Goal: Information Seeking & Learning: Learn about a topic

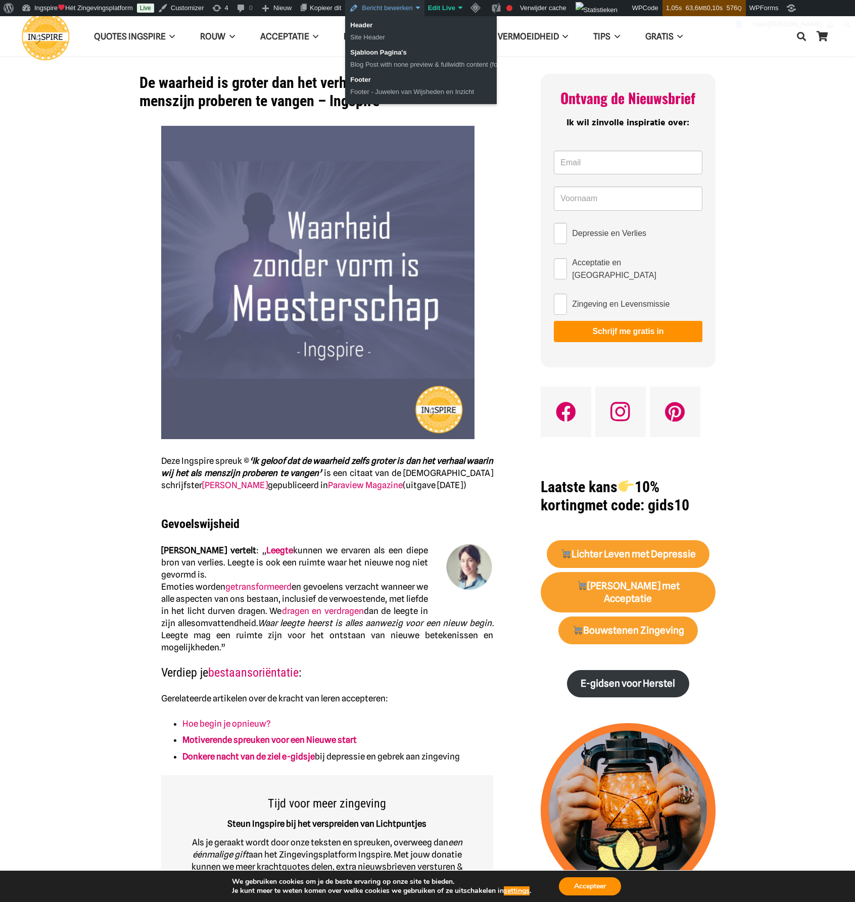
click at [410, 12] on link "Bericht bewerken" at bounding box center [384, 8] width 79 height 16
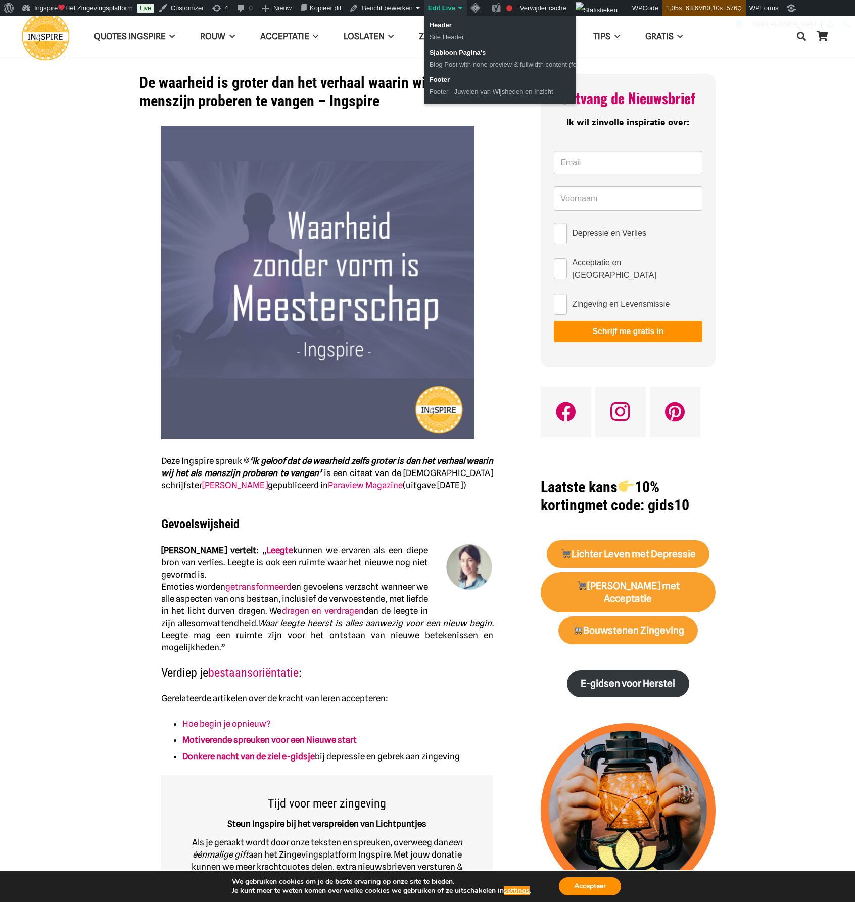
click at [458, 9] on link "Edit Live" at bounding box center [445, 8] width 42 height 16
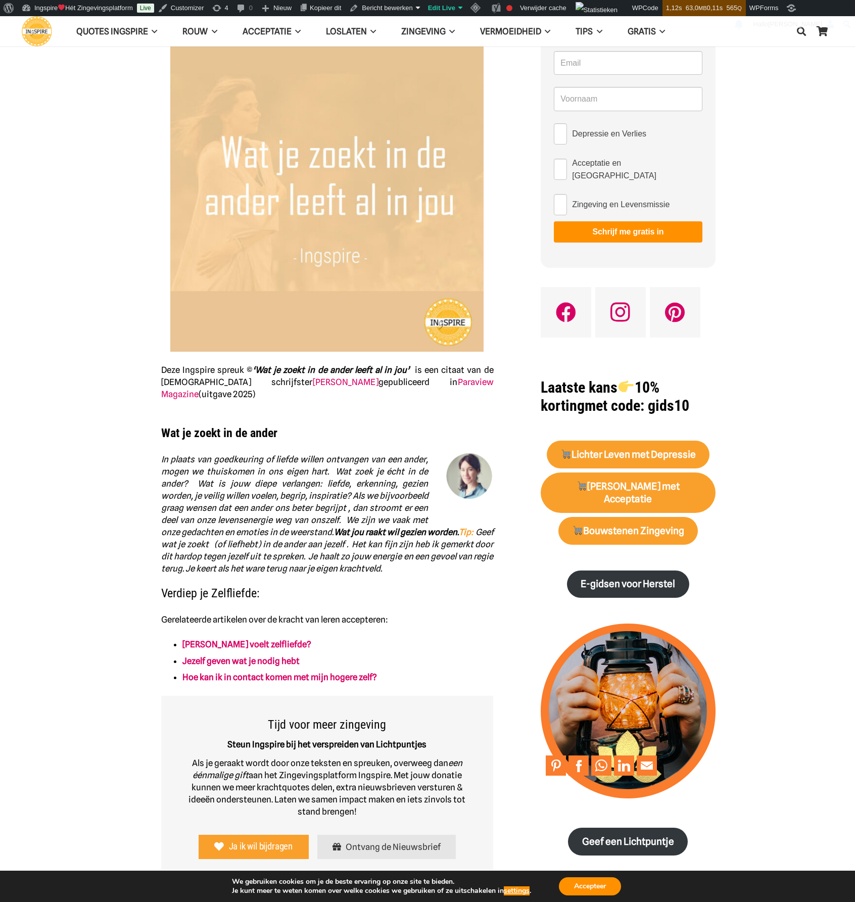
scroll to position [101, 0]
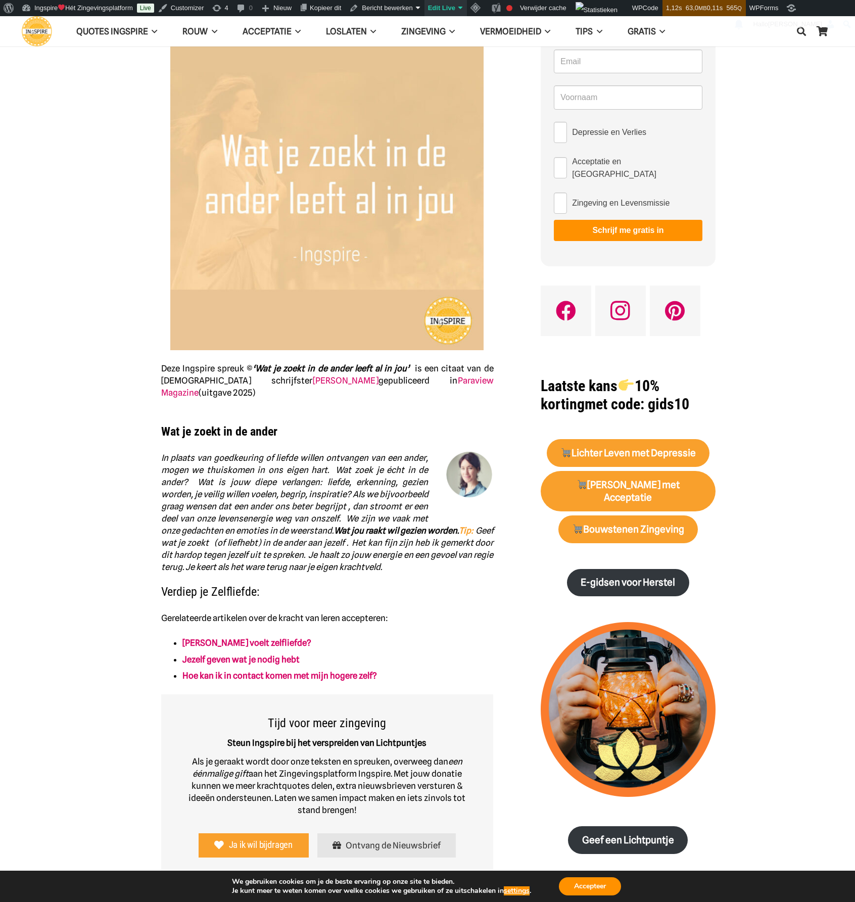
click at [442, 11] on link "Edit Live" at bounding box center [445, 8] width 42 height 16
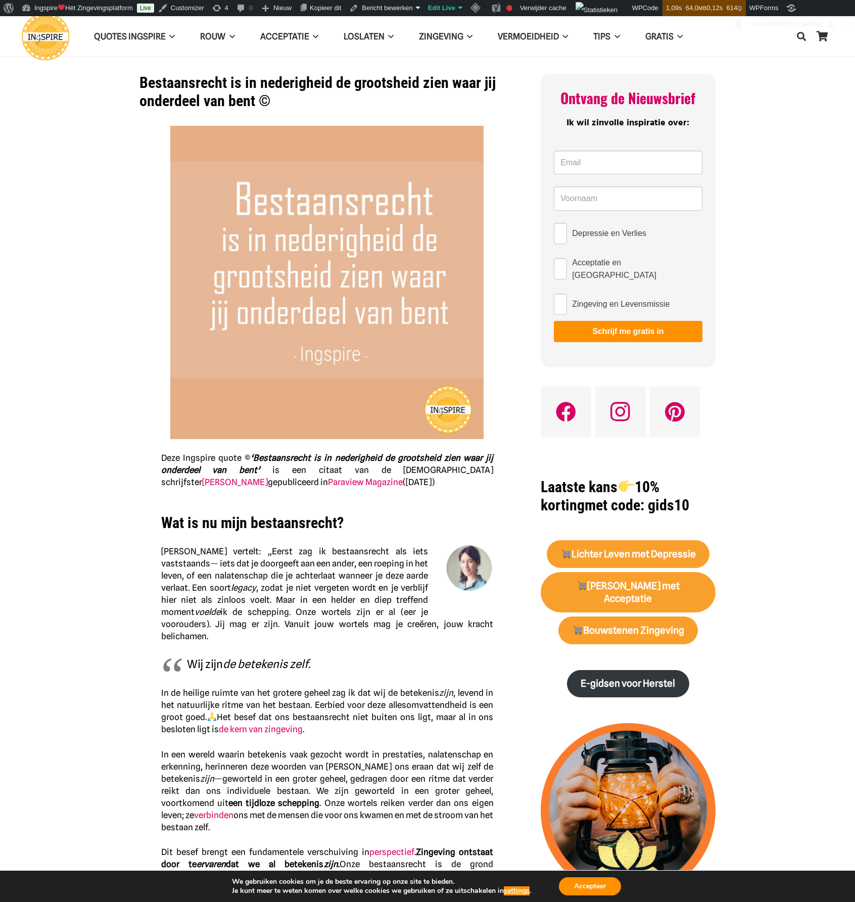
drag, startPoint x: 172, startPoint y: 590, endPoint x: 420, endPoint y: 620, distance: 249.9
click at [420, 620] on p "Inge vertelt: ,,Eerst zag ik bestaansrecht als iets vaststaands— iets dat je do…" at bounding box center [327, 593] width 332 height 97
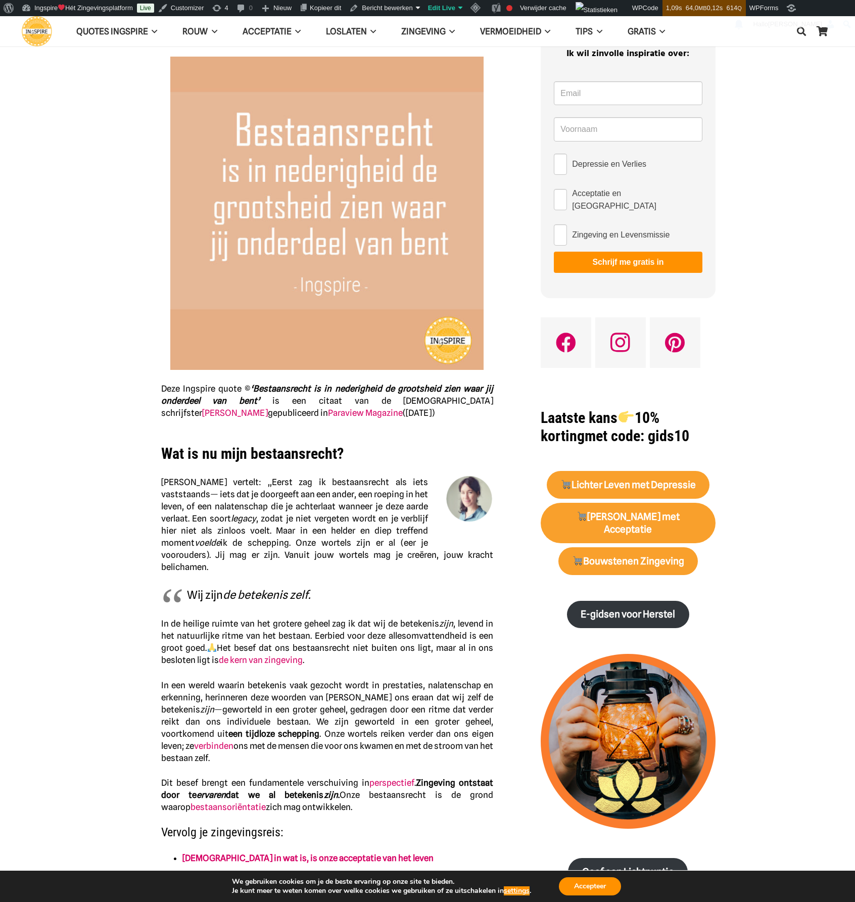
scroll to position [101, 0]
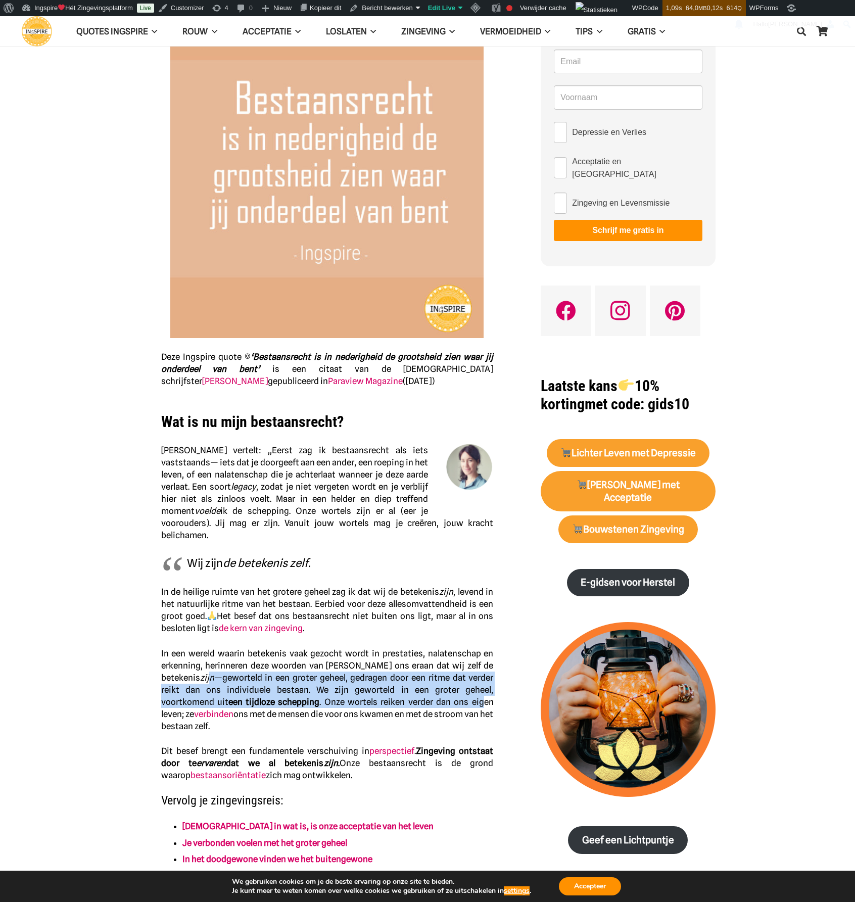
drag, startPoint x: 212, startPoint y: 664, endPoint x: 485, endPoint y: 689, distance: 273.9
click at [485, 689] on p "In een wereld waarin betekenis vaak gezocht wordt in prestaties, nalatenschap e…" at bounding box center [327, 689] width 332 height 85
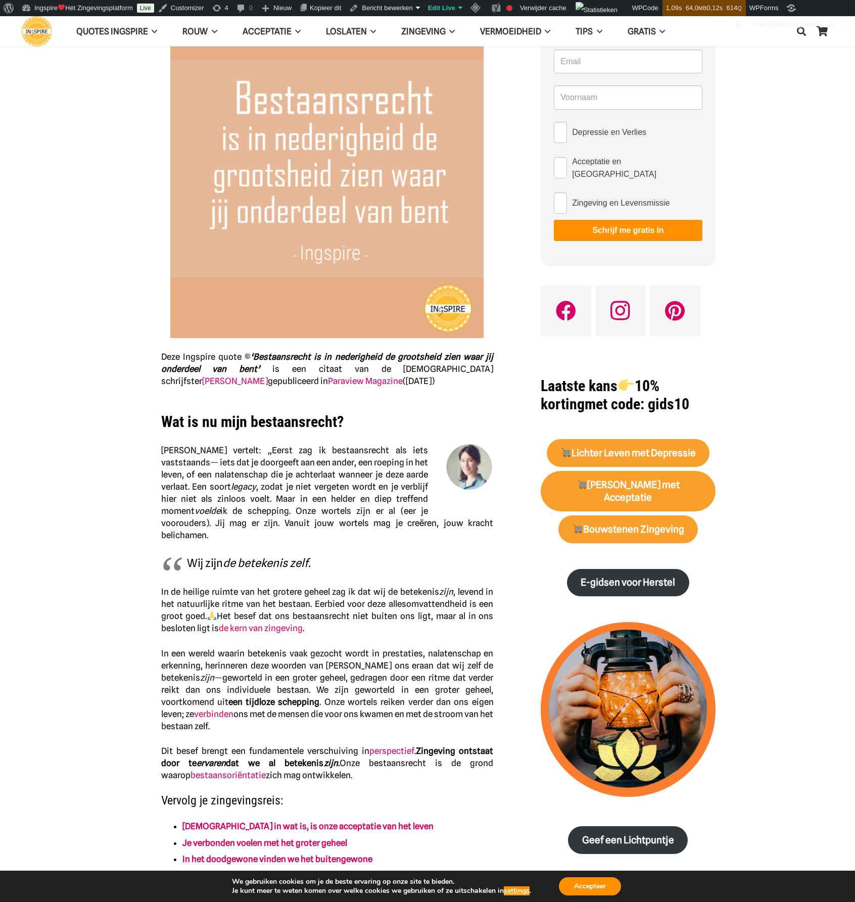
click at [256, 714] on p "In een wereld waarin betekenis vaak gezocht wordt in prestaties, nalatenschap e…" at bounding box center [327, 689] width 332 height 85
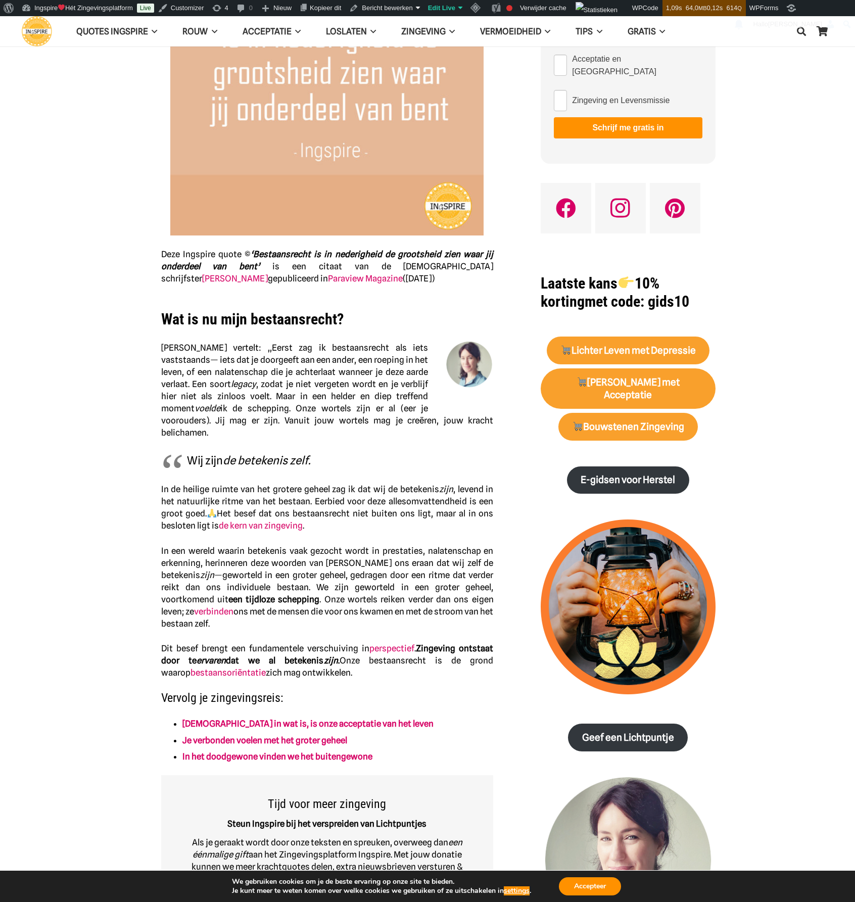
scroll to position [253, 0]
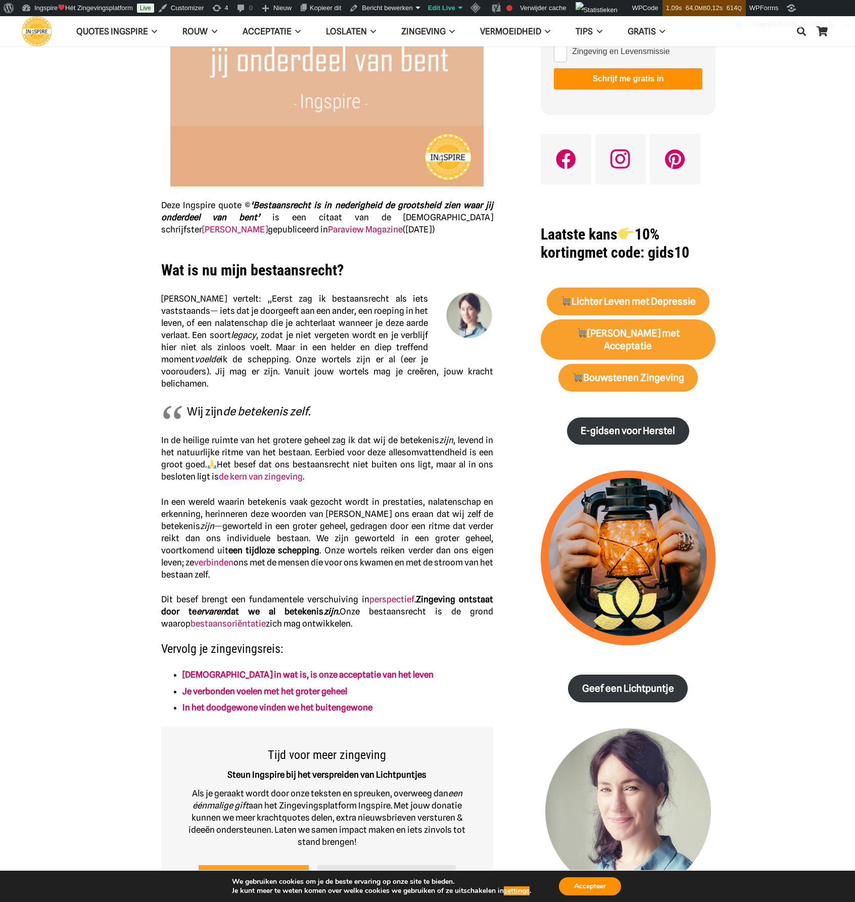
drag, startPoint x: 420, startPoint y: 587, endPoint x: 331, endPoint y: 609, distance: 92.3
click at [331, 609] on p "Dit besef brengt een fundamentele verschuiving in perspectief . Zingeving ontst…" at bounding box center [327, 611] width 332 height 36
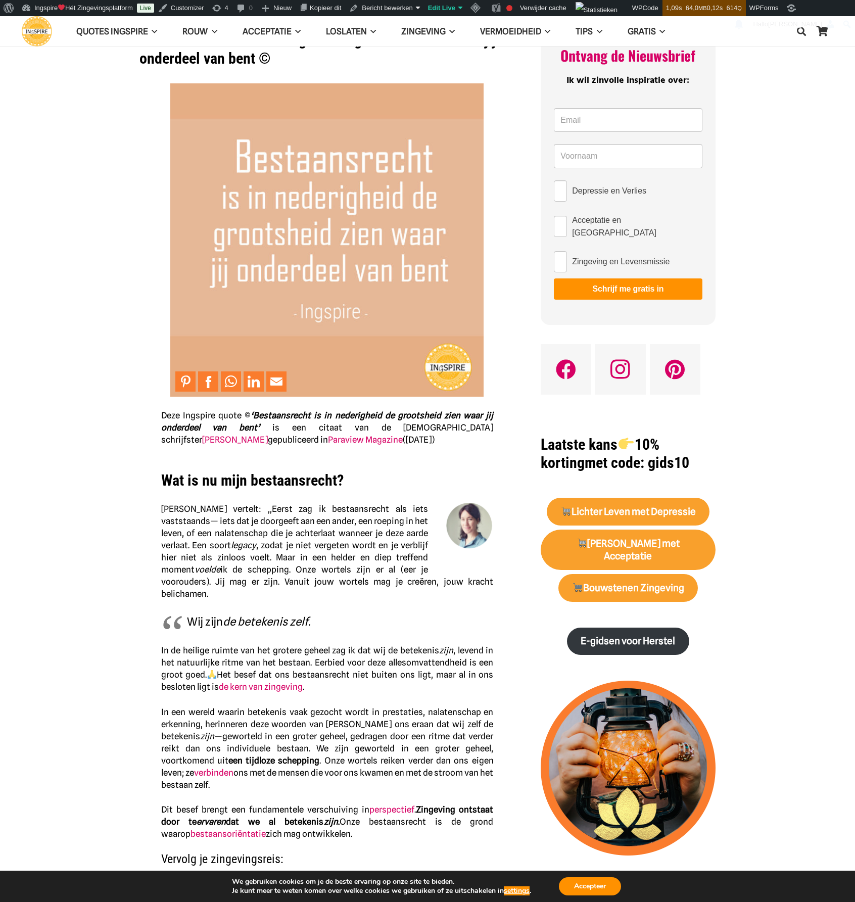
scroll to position [0, 0]
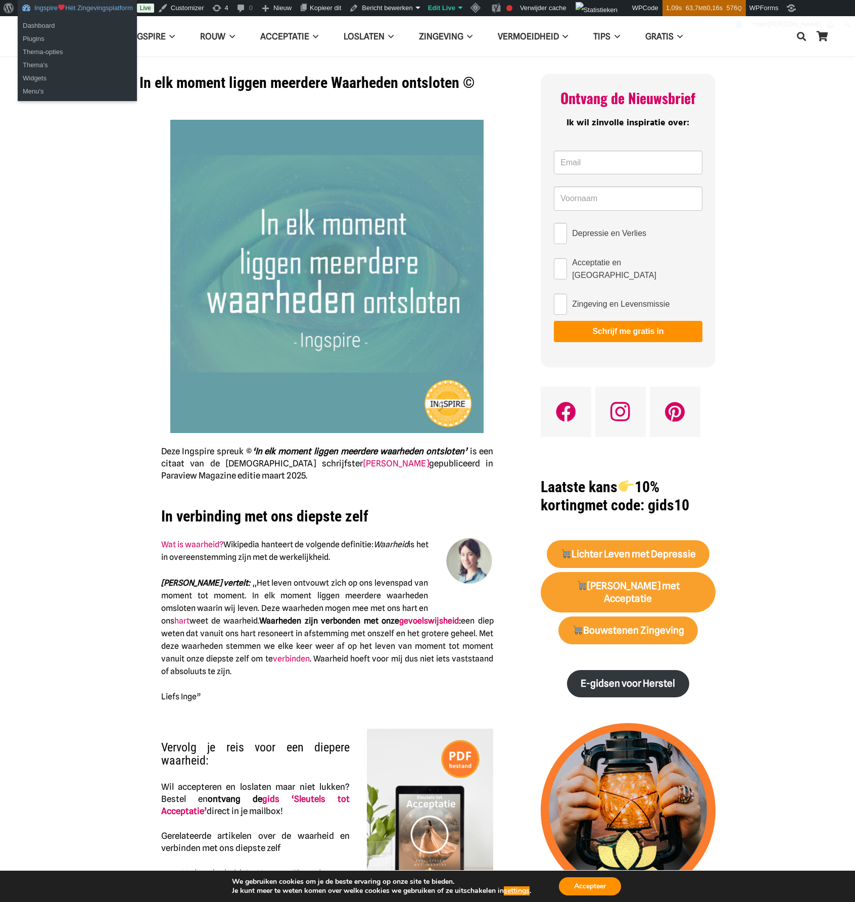
click at [94, 6] on link "Ingspire Hét Zingevingsplatform" at bounding box center [77, 8] width 119 height 16
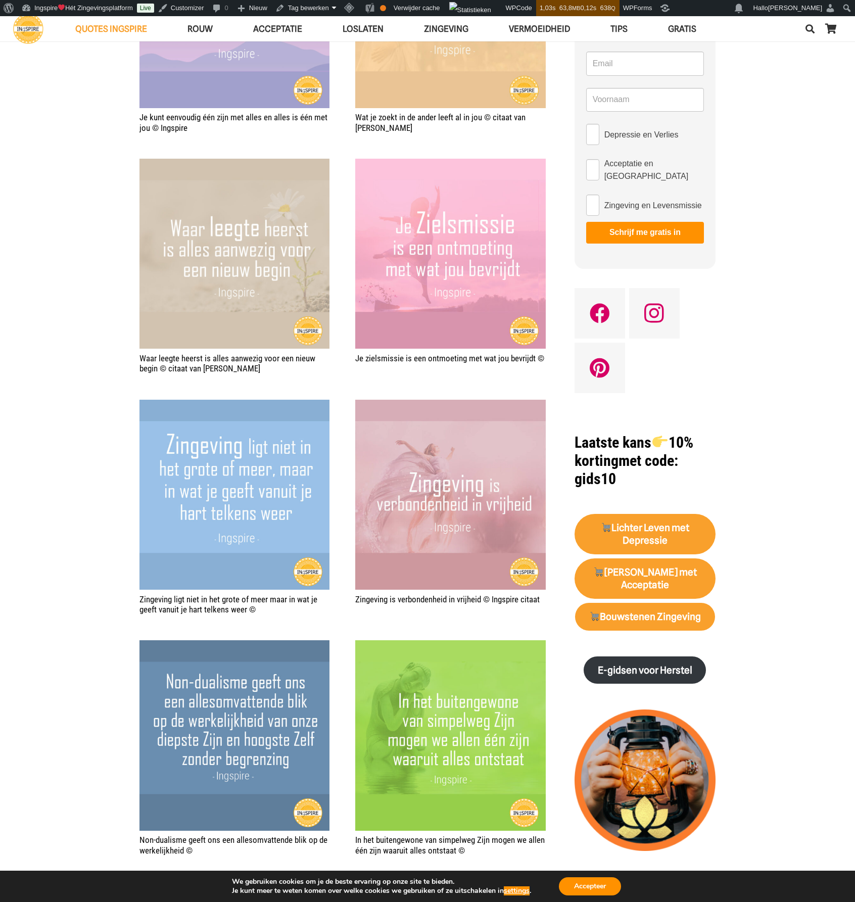
scroll to position [758, 0]
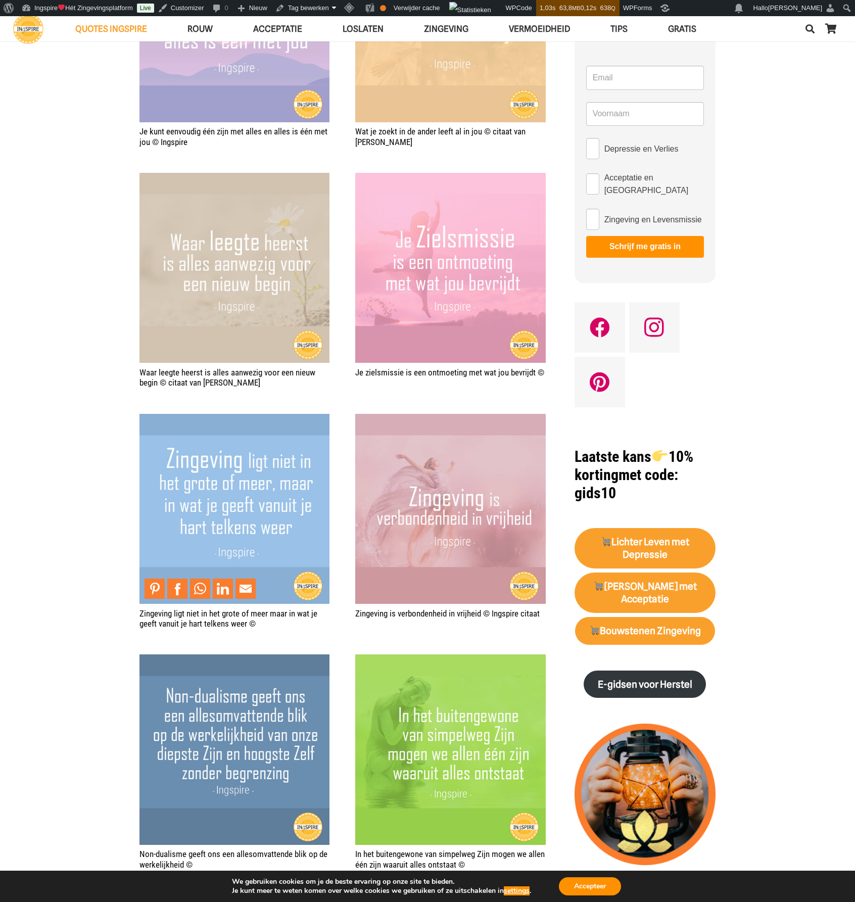
click at [261, 481] on img "Zingeving ligt niet in het grote of meer maar in wat je geeft vanuit je hart te…" at bounding box center [234, 509] width 190 height 190
